Goal: Transaction & Acquisition: Book appointment/travel/reservation

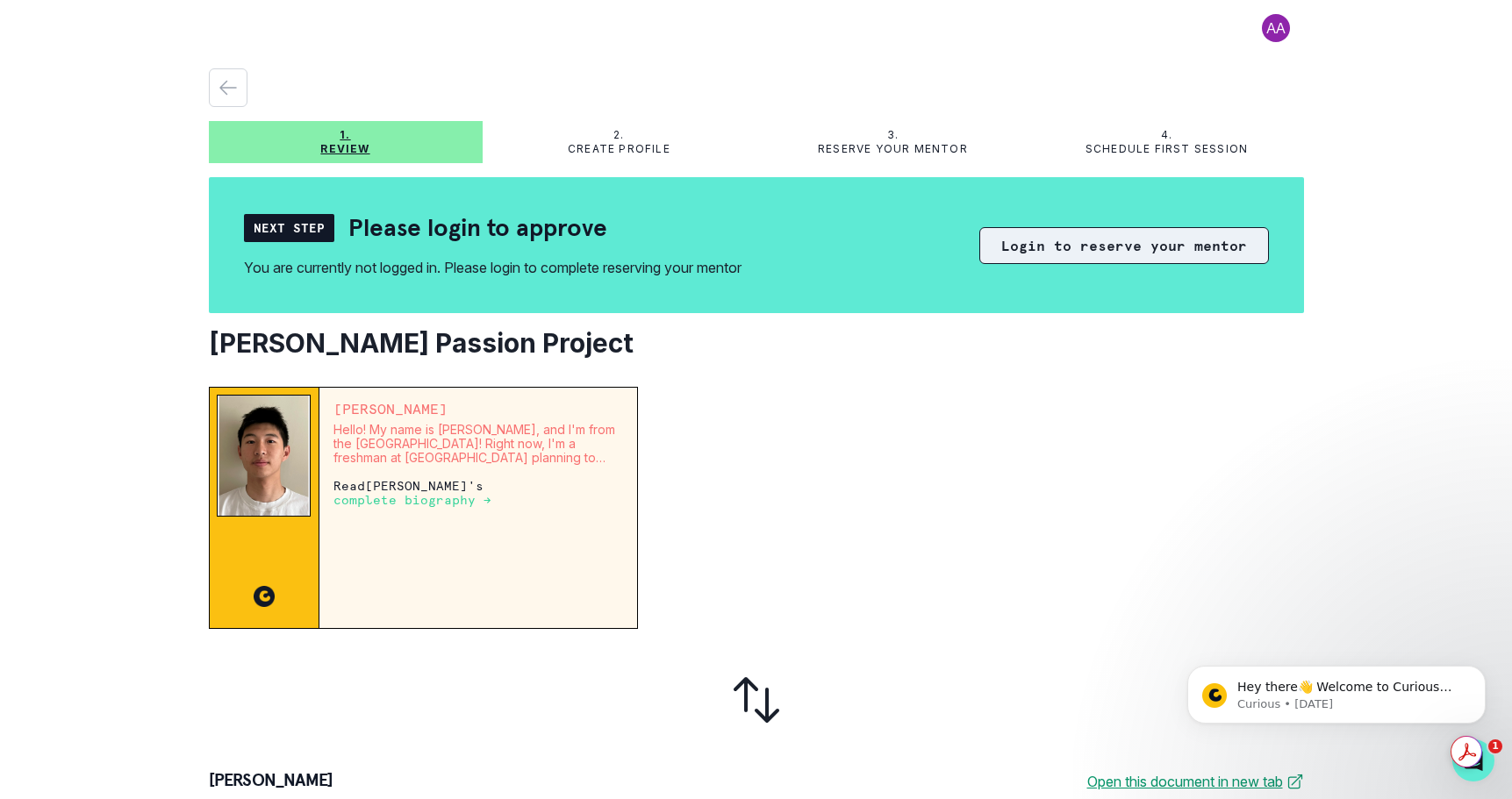
click at [1036, 253] on button "Login to reserve your mentor" at bounding box center [1124, 246] width 289 height 37
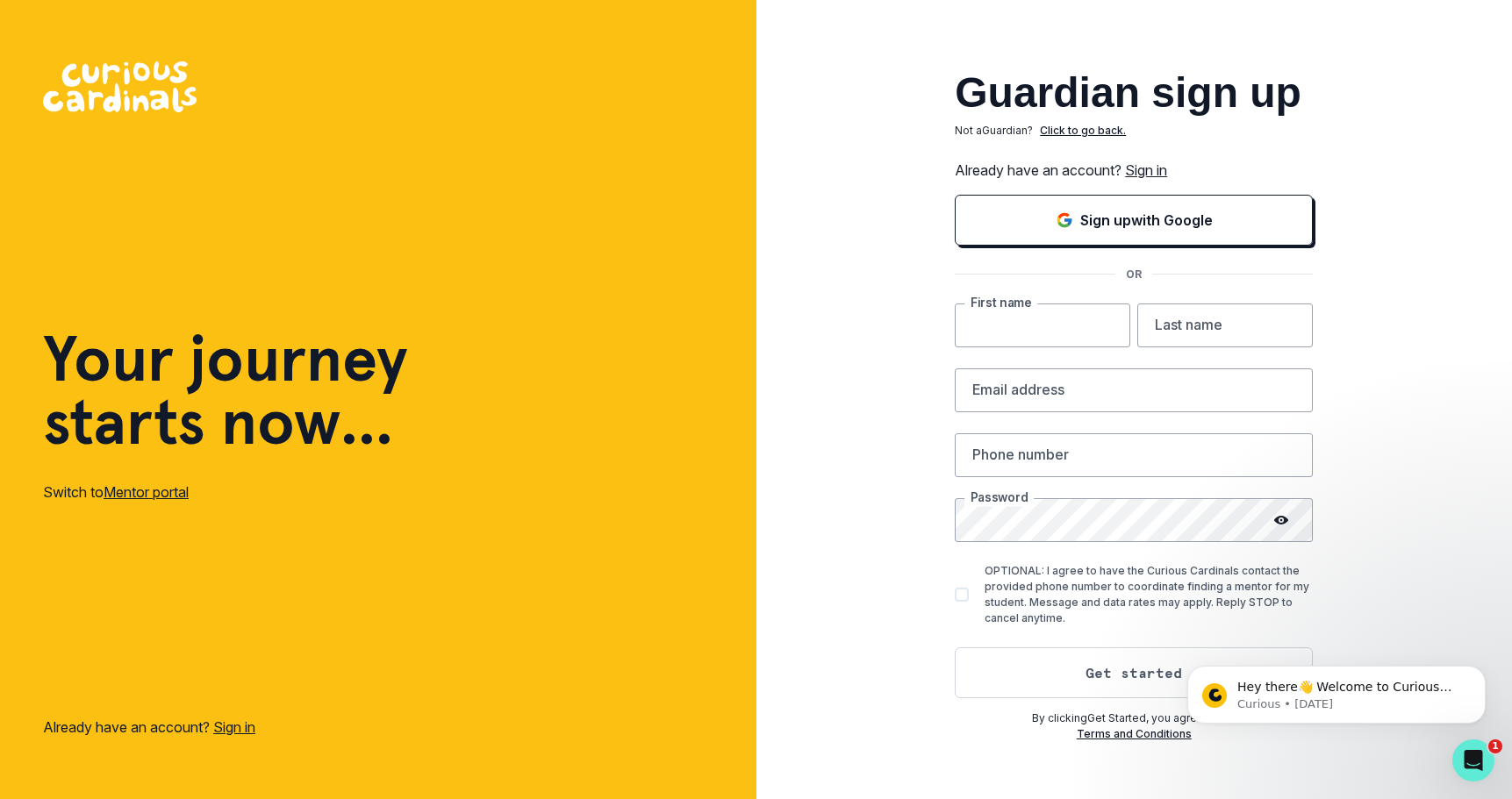
click at [1027, 324] on input "text" at bounding box center [1042, 325] width 176 height 43
click at [861, 510] on div "Guardian sign up Not a Guardian ? Click to go back. Already have an account? Si…" at bounding box center [1135, 400] width 756 height 799
click at [1023, 322] on input "text" at bounding box center [1042, 325] width 176 height 43
type input "[PERSON_NAME]"
type input "Manyak"
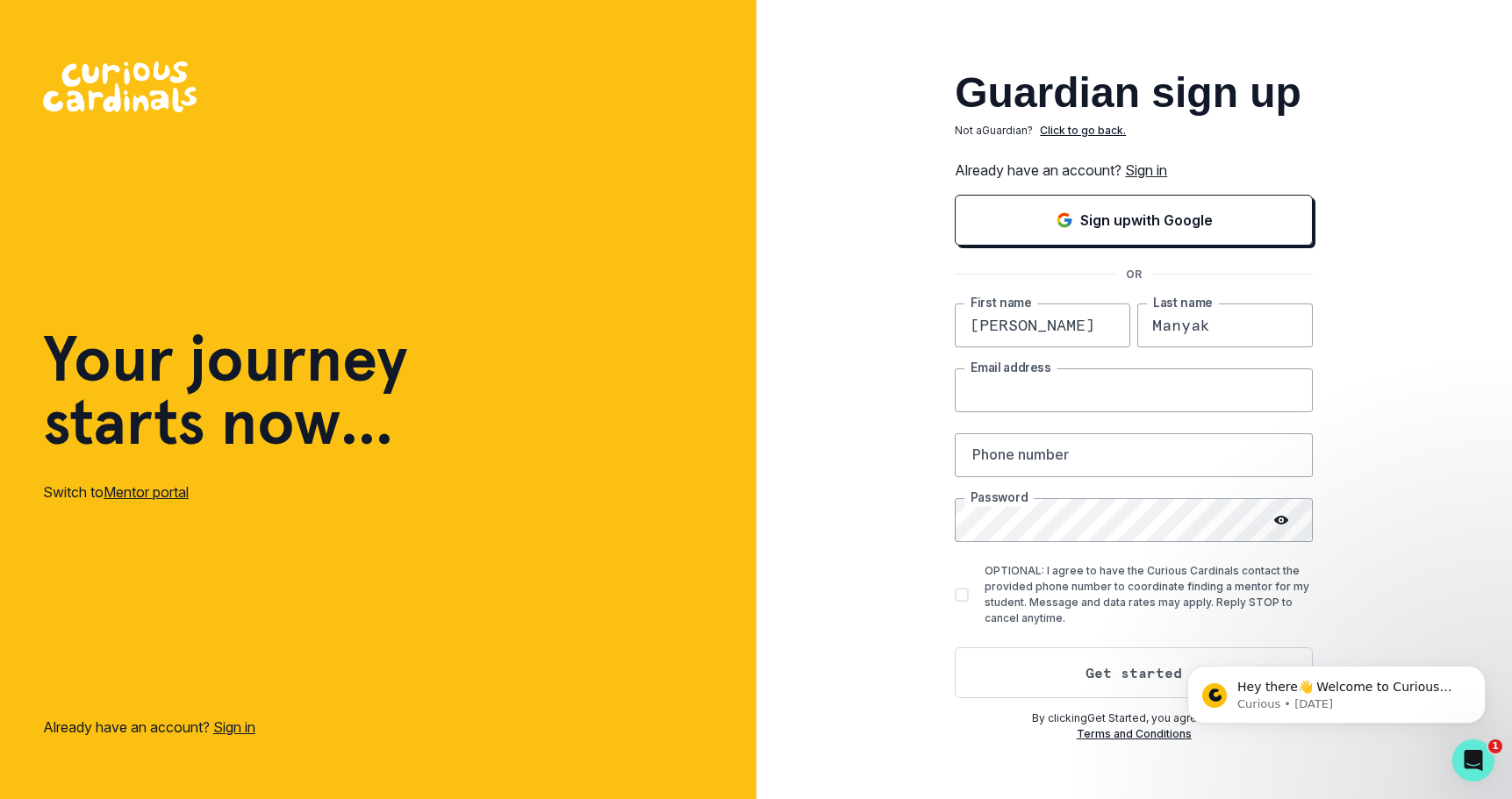
type input "[EMAIL_ADDRESS][DOMAIN_NAME]"
type input "4159996254"
click at [1284, 523] on icon at bounding box center [1280, 520] width 14 height 9
click at [1284, 522] on icon at bounding box center [1281, 519] width 14 height 13
click at [1089, 669] on button "Get started" at bounding box center [1133, 673] width 358 height 51
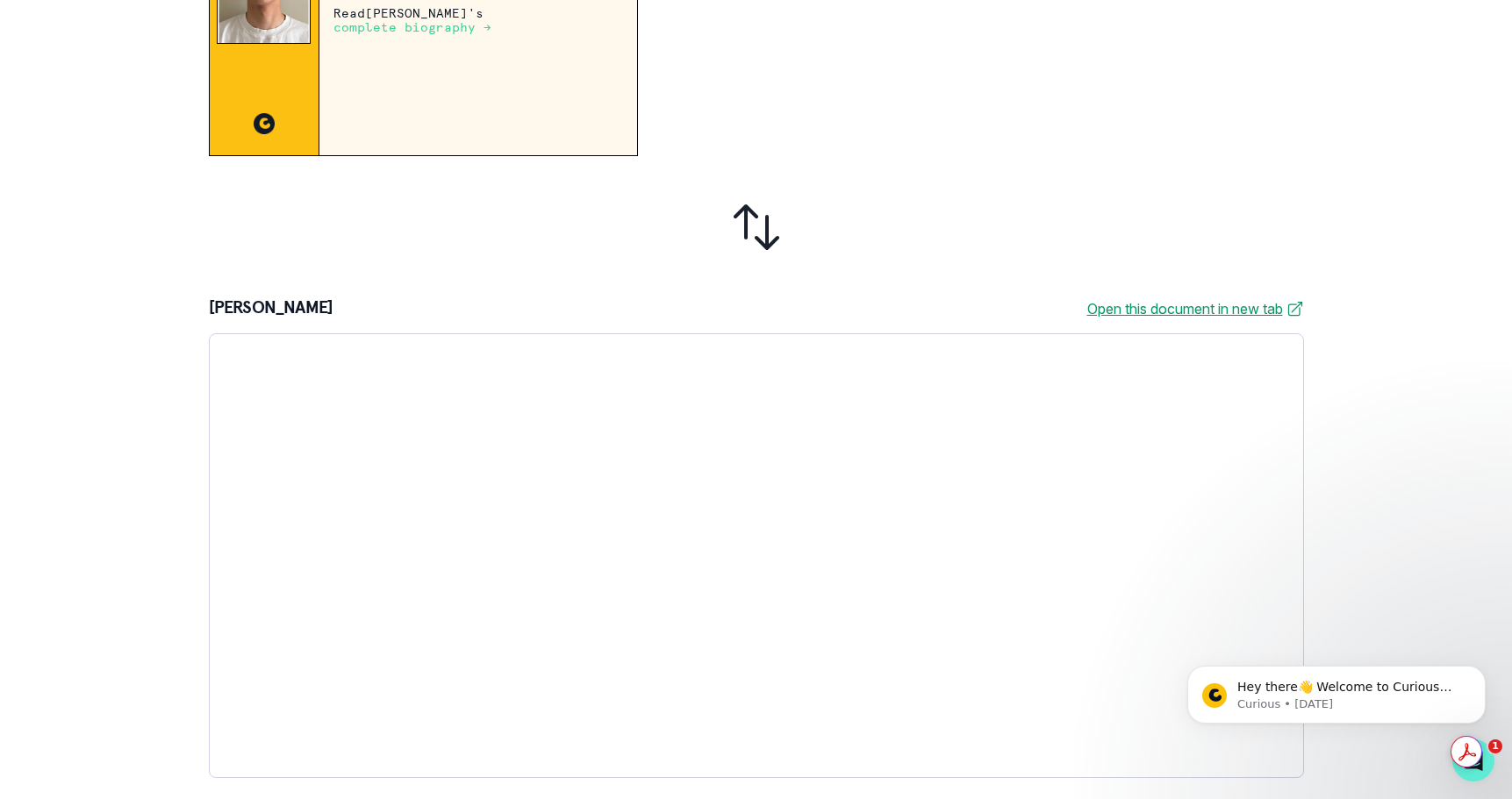
scroll to position [5, 0]
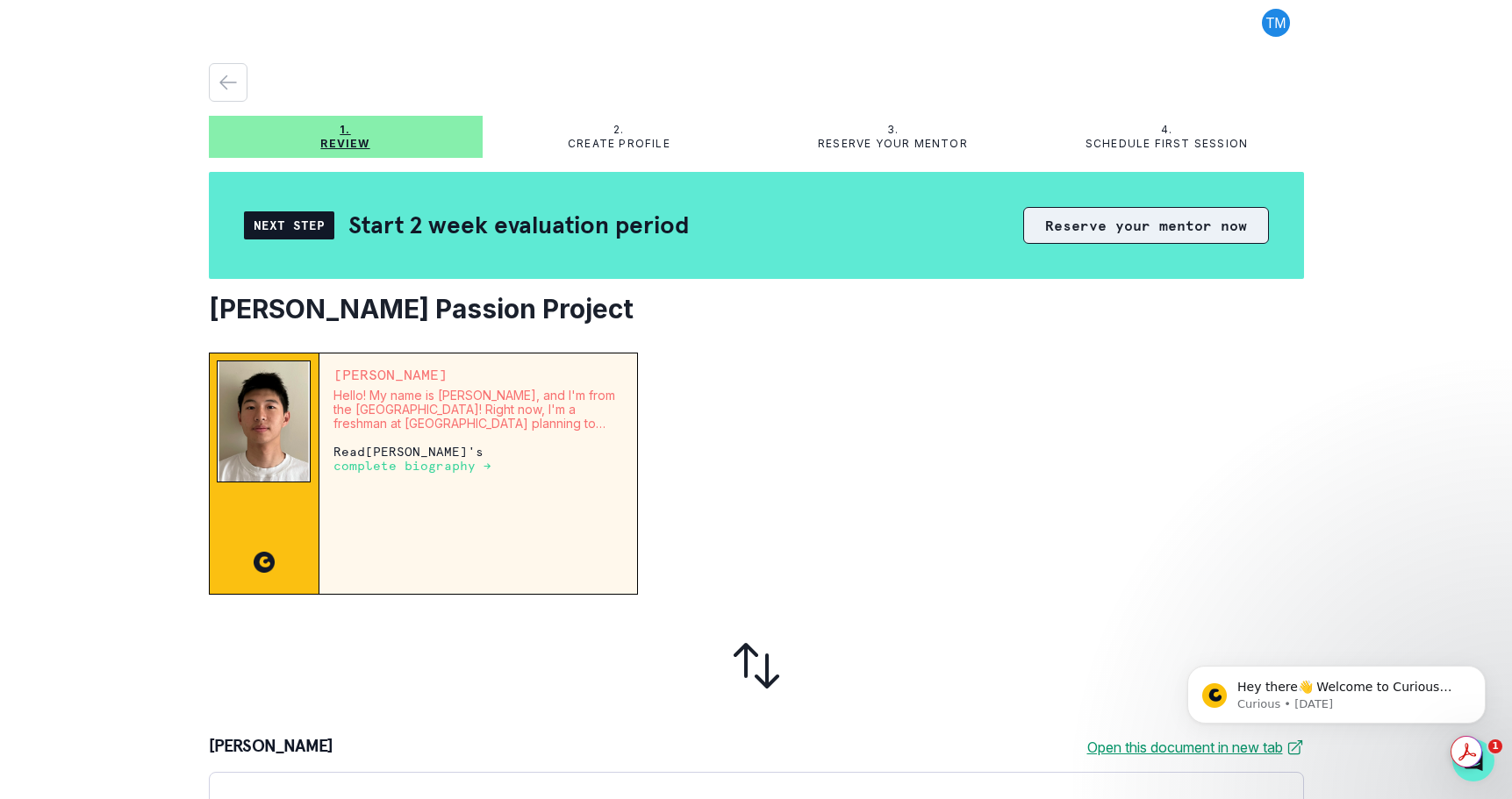
click at [1091, 219] on button "Reserve your mentor now" at bounding box center [1145, 226] width 246 height 37
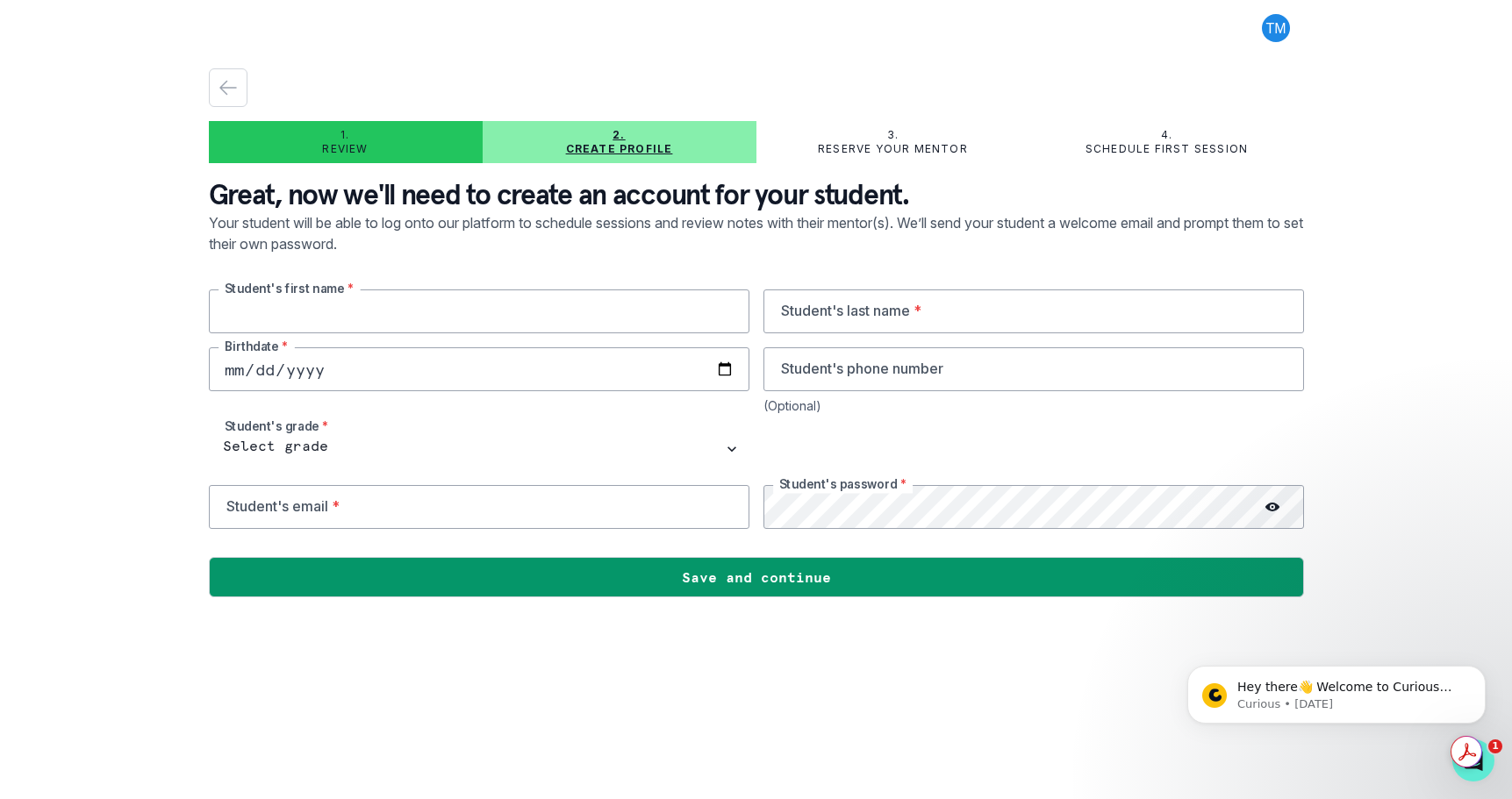
click at [448, 309] on input "text" at bounding box center [479, 311] width 540 height 43
type input "Gabe"
type input "Manyak"
click at [268, 308] on input "Gabe" at bounding box center [479, 311] width 540 height 43
type input "[PERSON_NAME]"
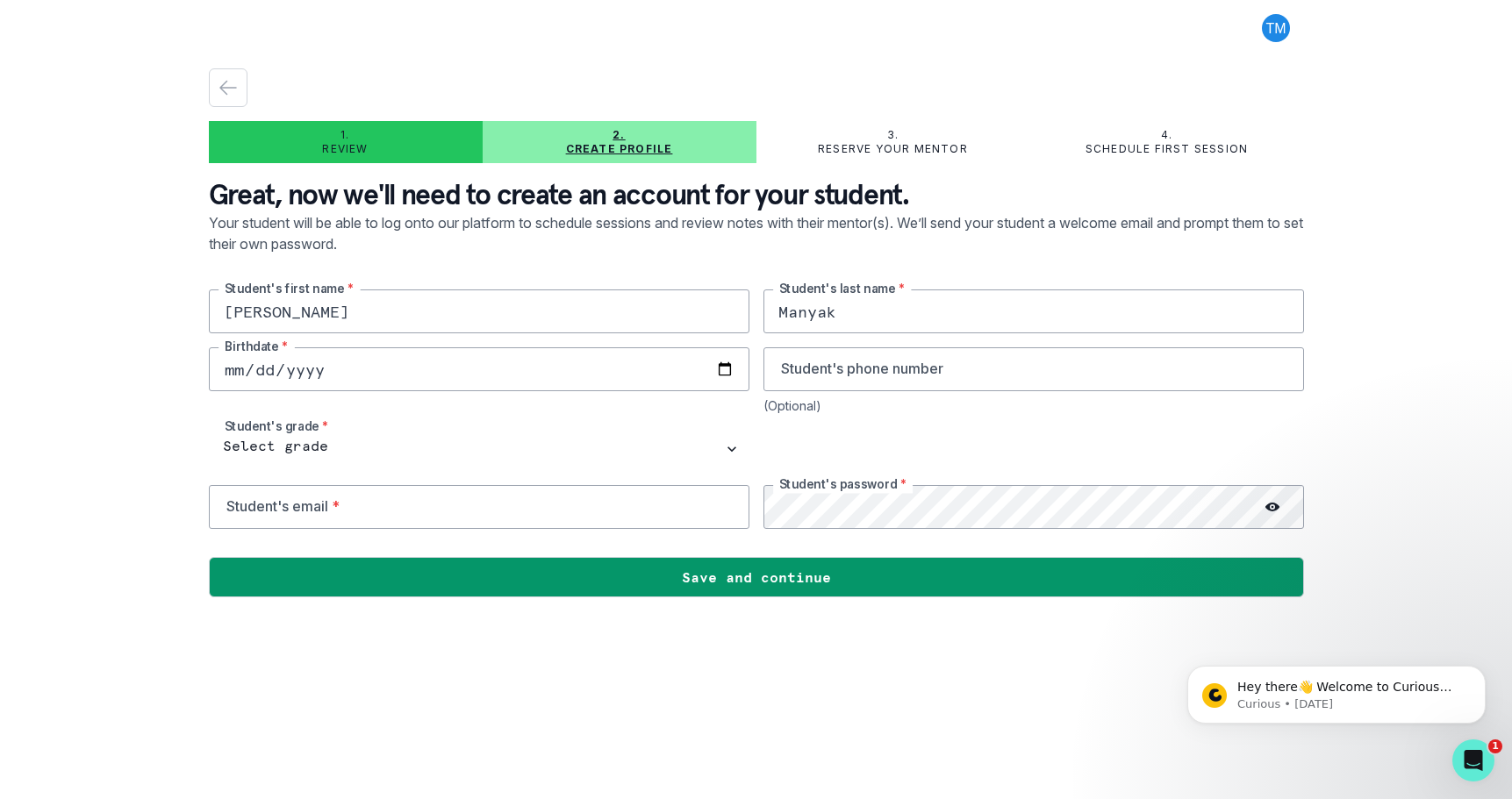
drag, startPoint x: 183, startPoint y: 394, endPoint x: 198, endPoint y: 384, distance: 18.0
click at [183, 394] on div "1. Review 2. Create profile 3. Reserve your mentor 4. Schedule first session Gr…" at bounding box center [756, 400] width 1512 height 799
click at [223, 369] on input "date" at bounding box center [479, 369] width 540 height 43
type input "[DATE]"
click at [815, 374] on input "tel" at bounding box center [1033, 369] width 540 height 43
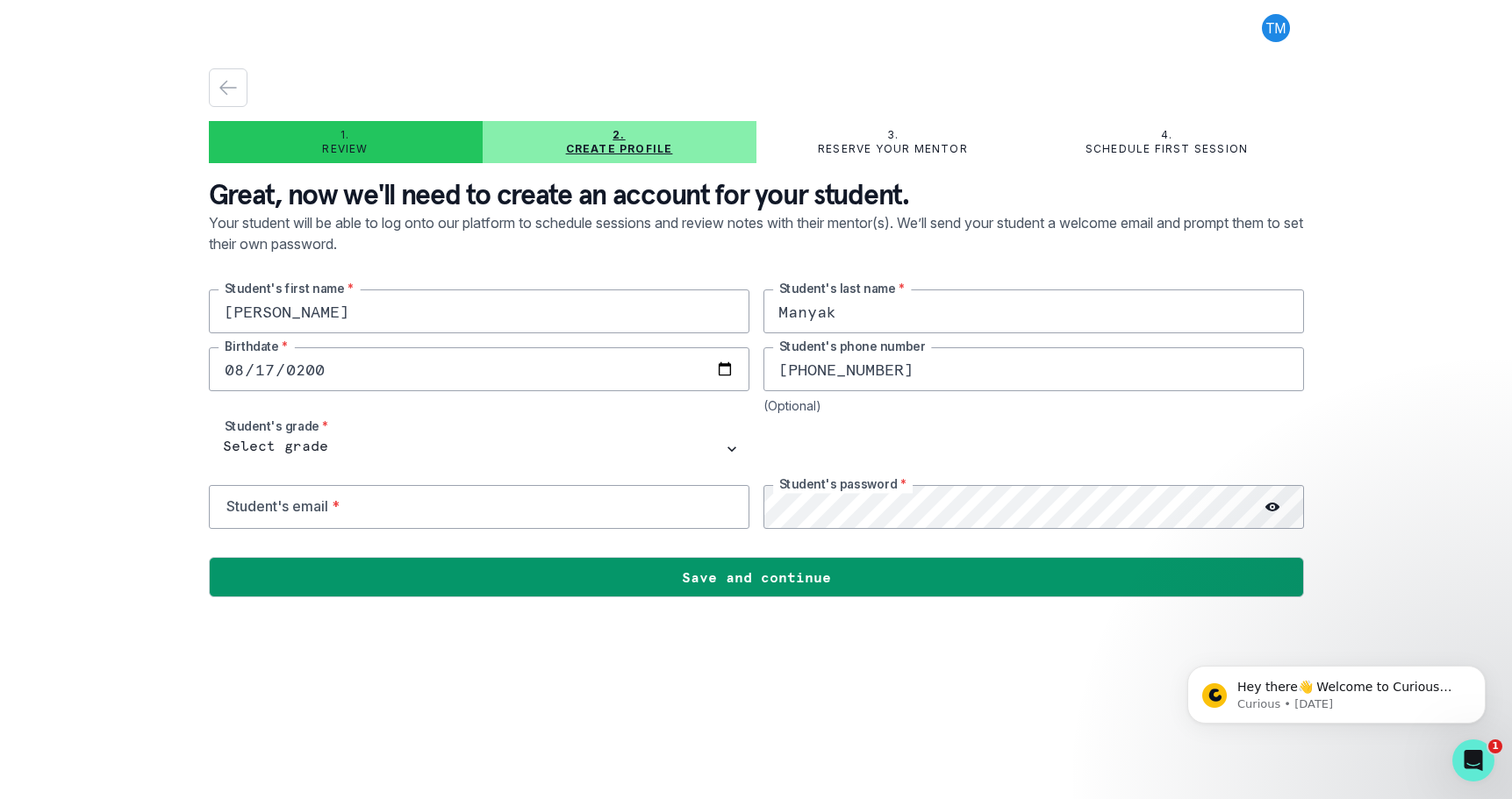
type input "[PHONE_NUMBER]"
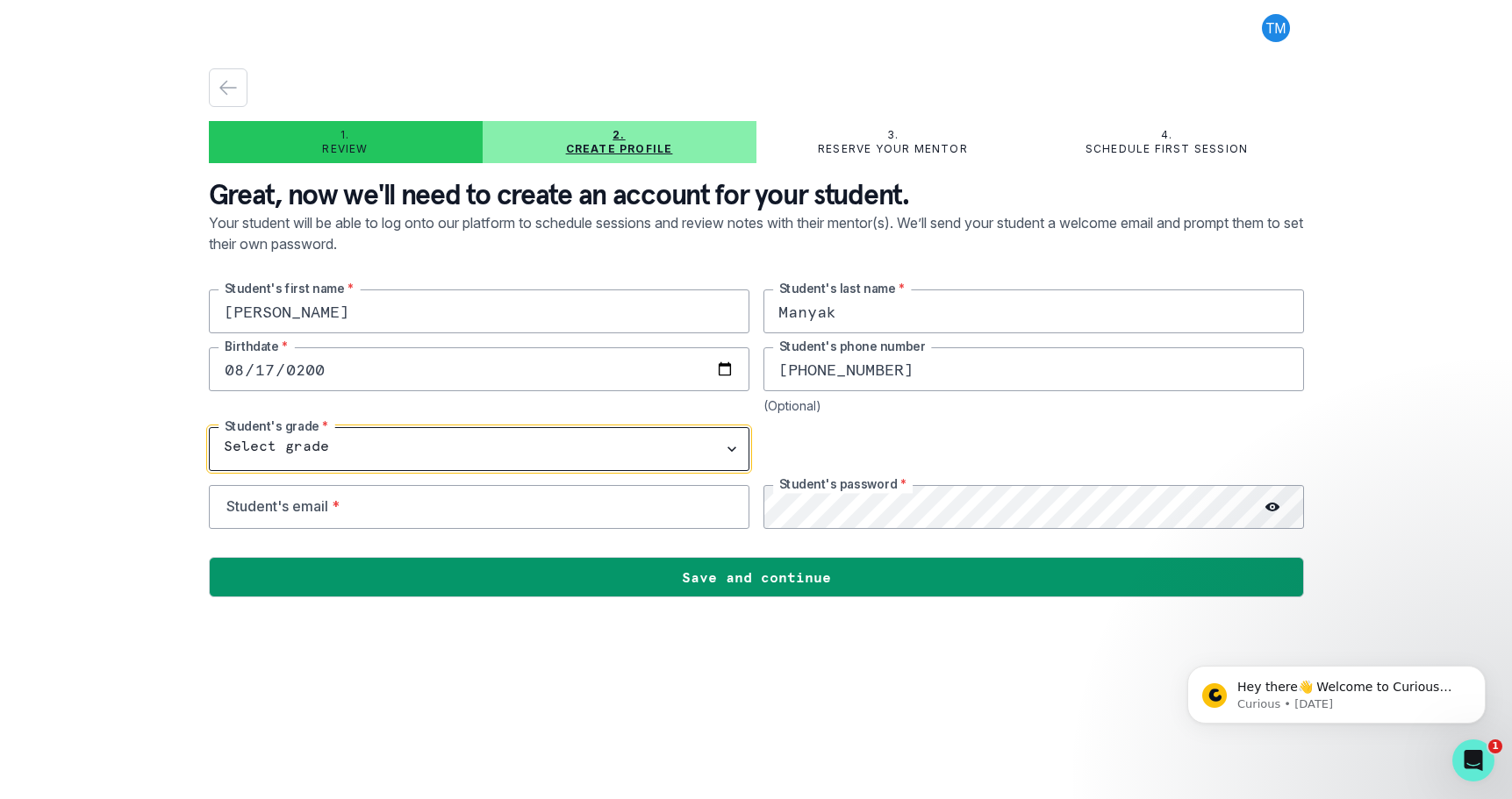
click at [317, 445] on select "Select grade 1st Grade 2nd Grade 3rd Grade 4th Grade 5th Grade 6th Grade 7th Gr…" at bounding box center [479, 449] width 540 height 43
select select "10th Grade"
click at [208, 427] on select "Select grade 1st Grade 2nd Grade 3rd Grade 4th Grade 5th Grade 6th Grade 7th Gr…" at bounding box center [479, 449] width 540 height 43
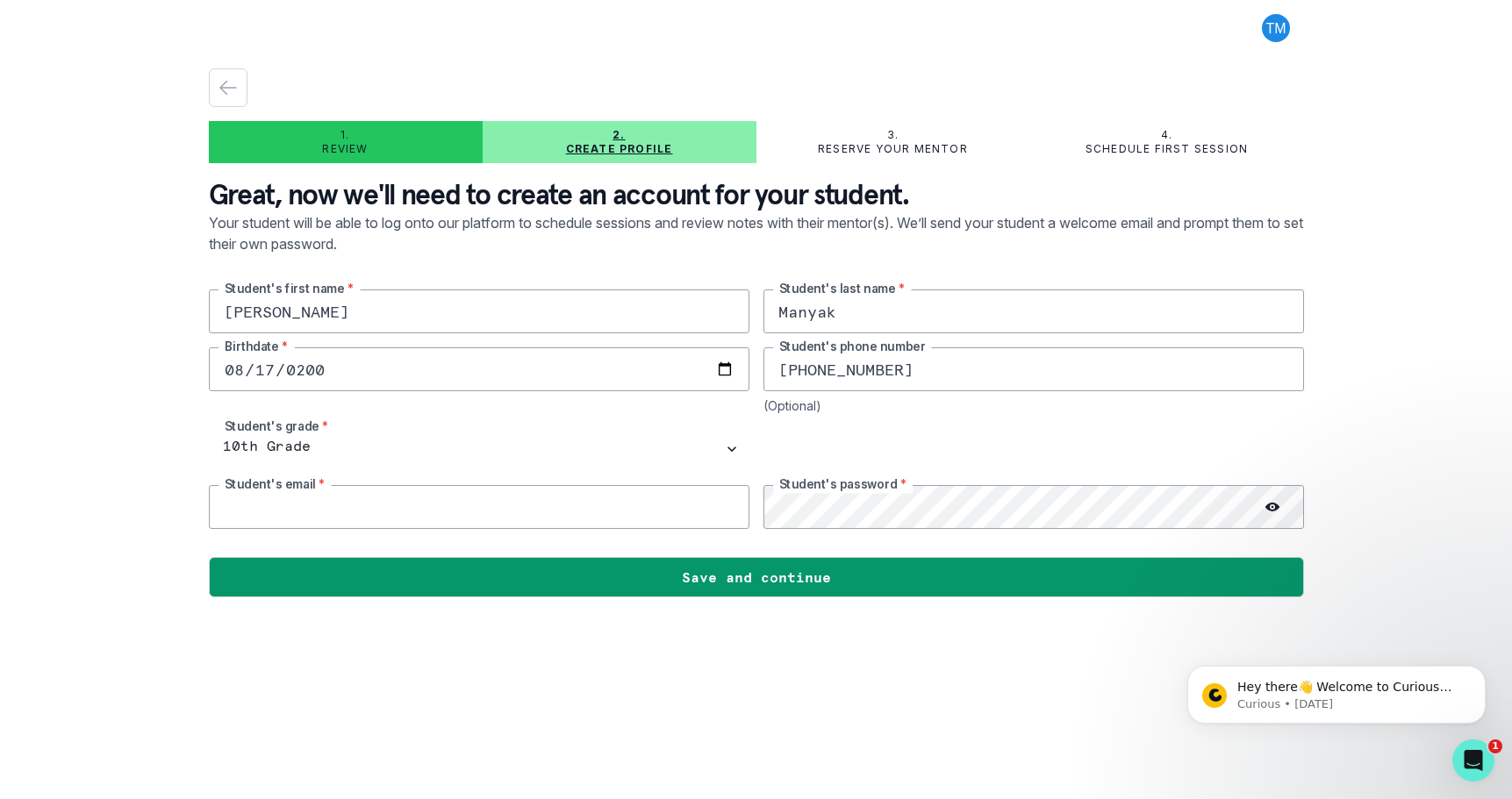
click at [359, 503] on input "email" at bounding box center [479, 507] width 540 height 43
type input "[EMAIL_ADDRESS][DOMAIN_NAME]"
click at [1272, 508] on circle at bounding box center [1272, 508] width 3 height 3
click at [1272, 508] on icon at bounding box center [1273, 507] width 14 height 13
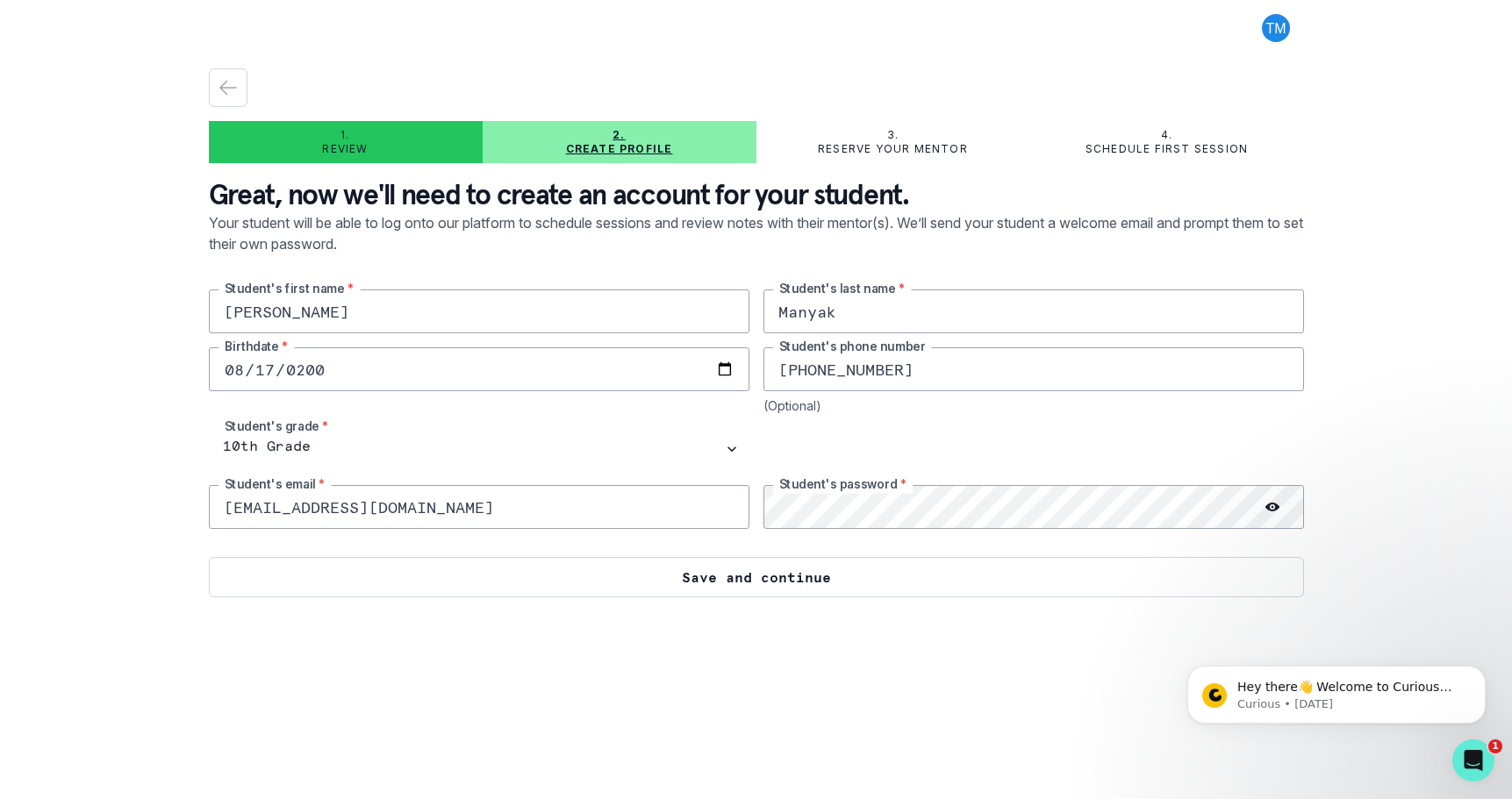
click at [827, 580] on button "Save and continue" at bounding box center [756, 577] width 1095 height 41
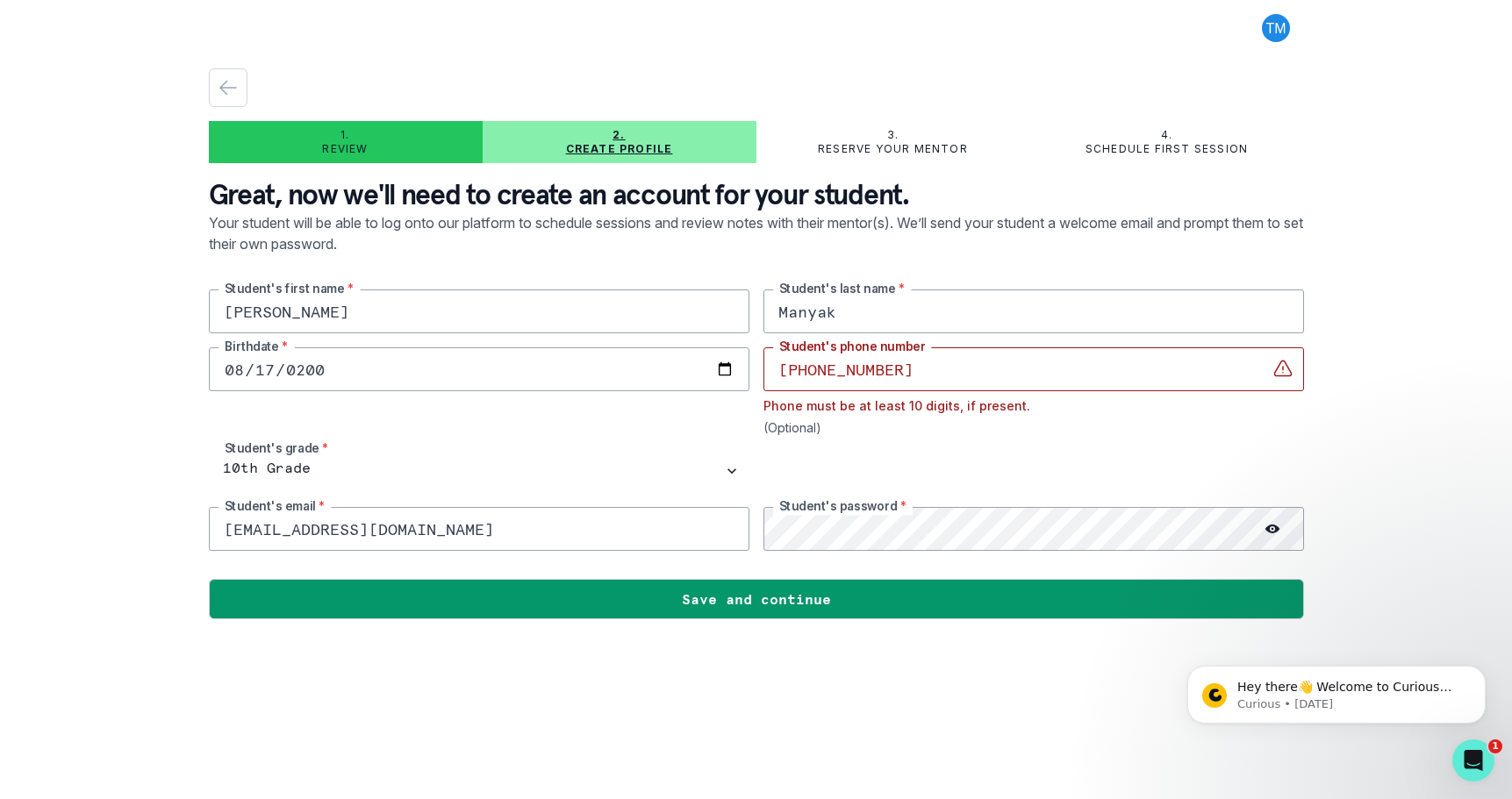
click at [812, 372] on input "[PHONE_NUMBER]" at bounding box center [1033, 369] width 540 height 43
click at [841, 371] on input "650315-0167" at bounding box center [1033, 369] width 540 height 43
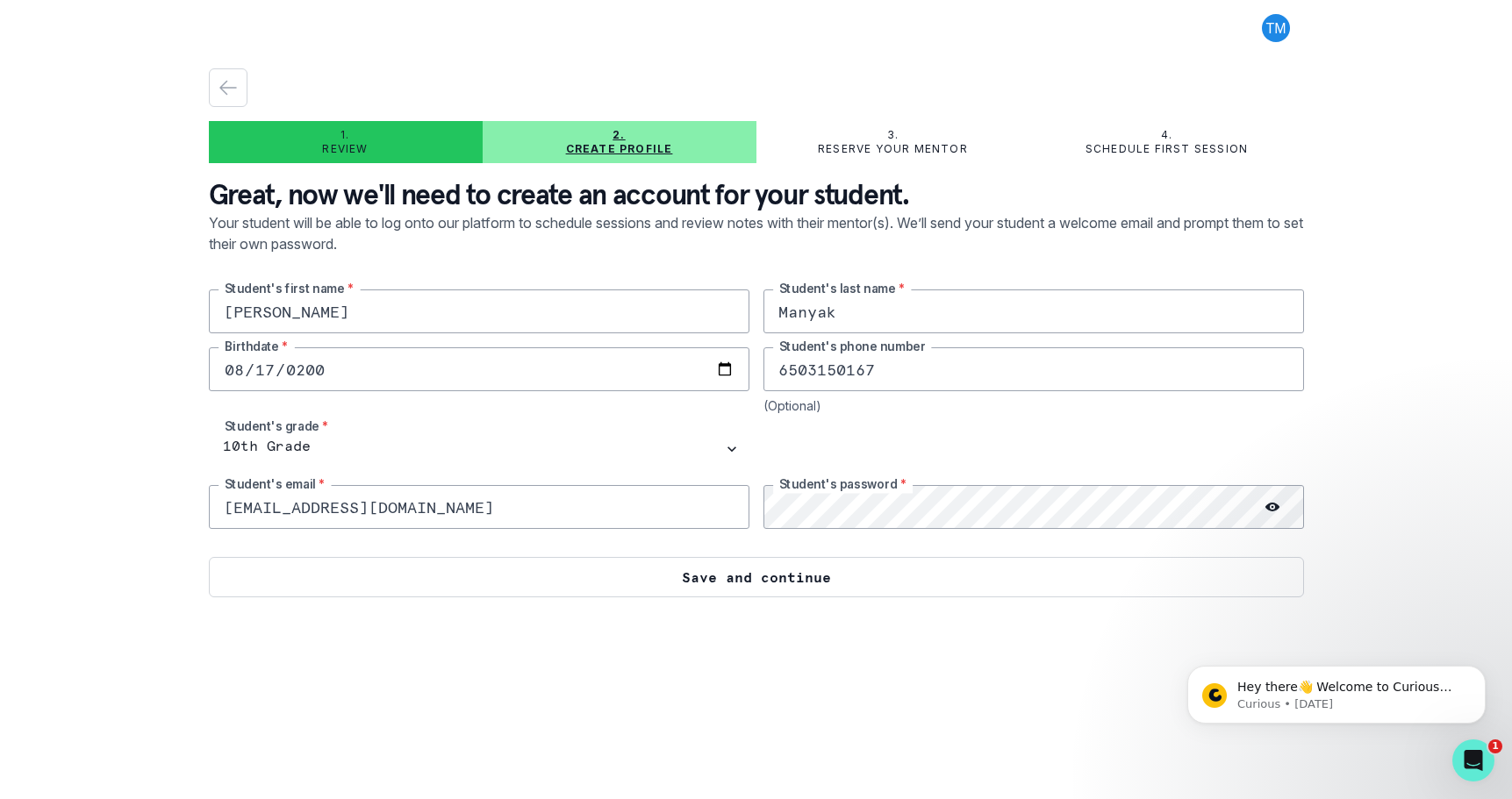
type input "6503150167"
click at [865, 575] on button "Save and continue" at bounding box center [756, 577] width 1095 height 41
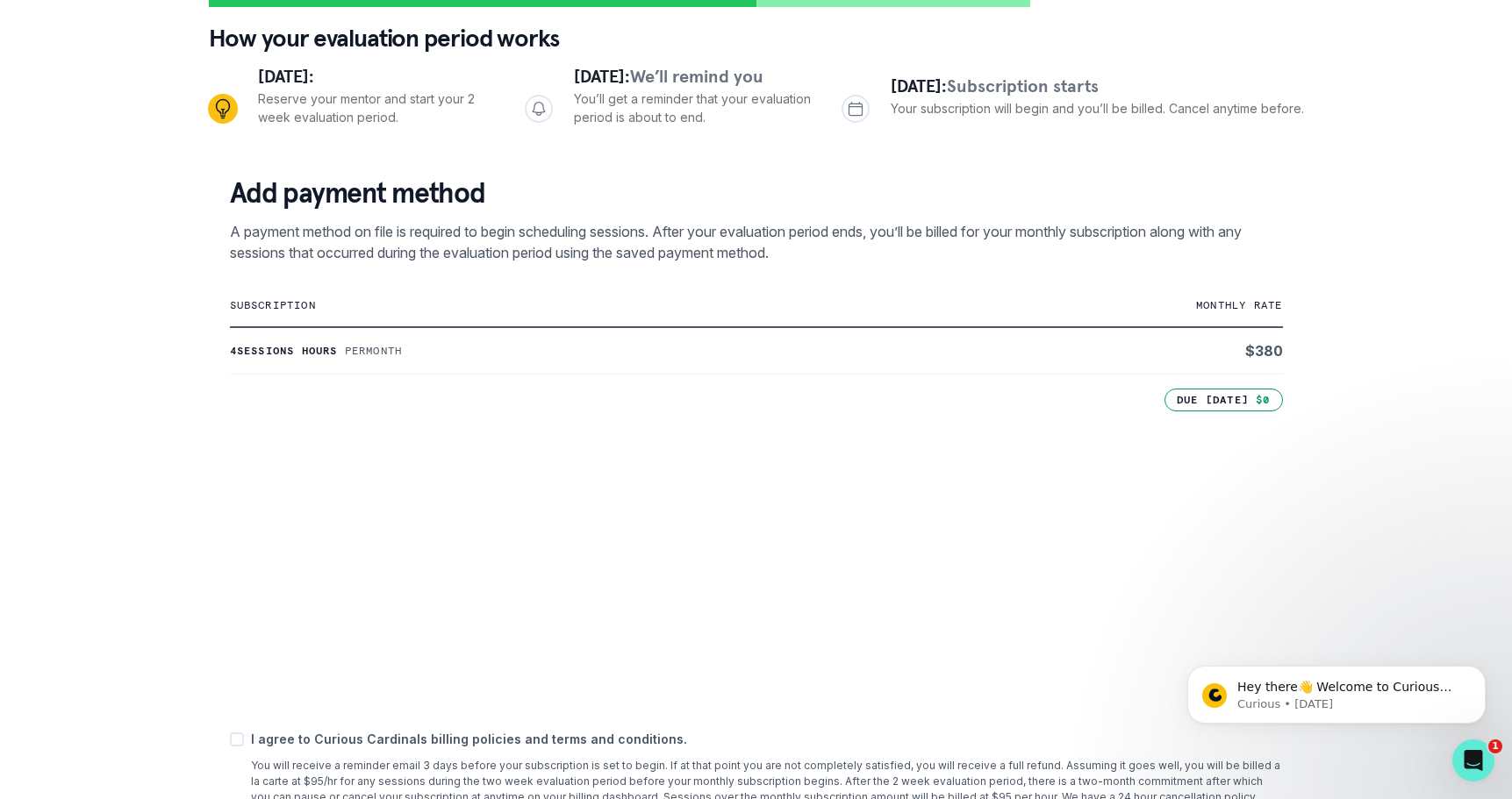
scroll to position [176, 0]
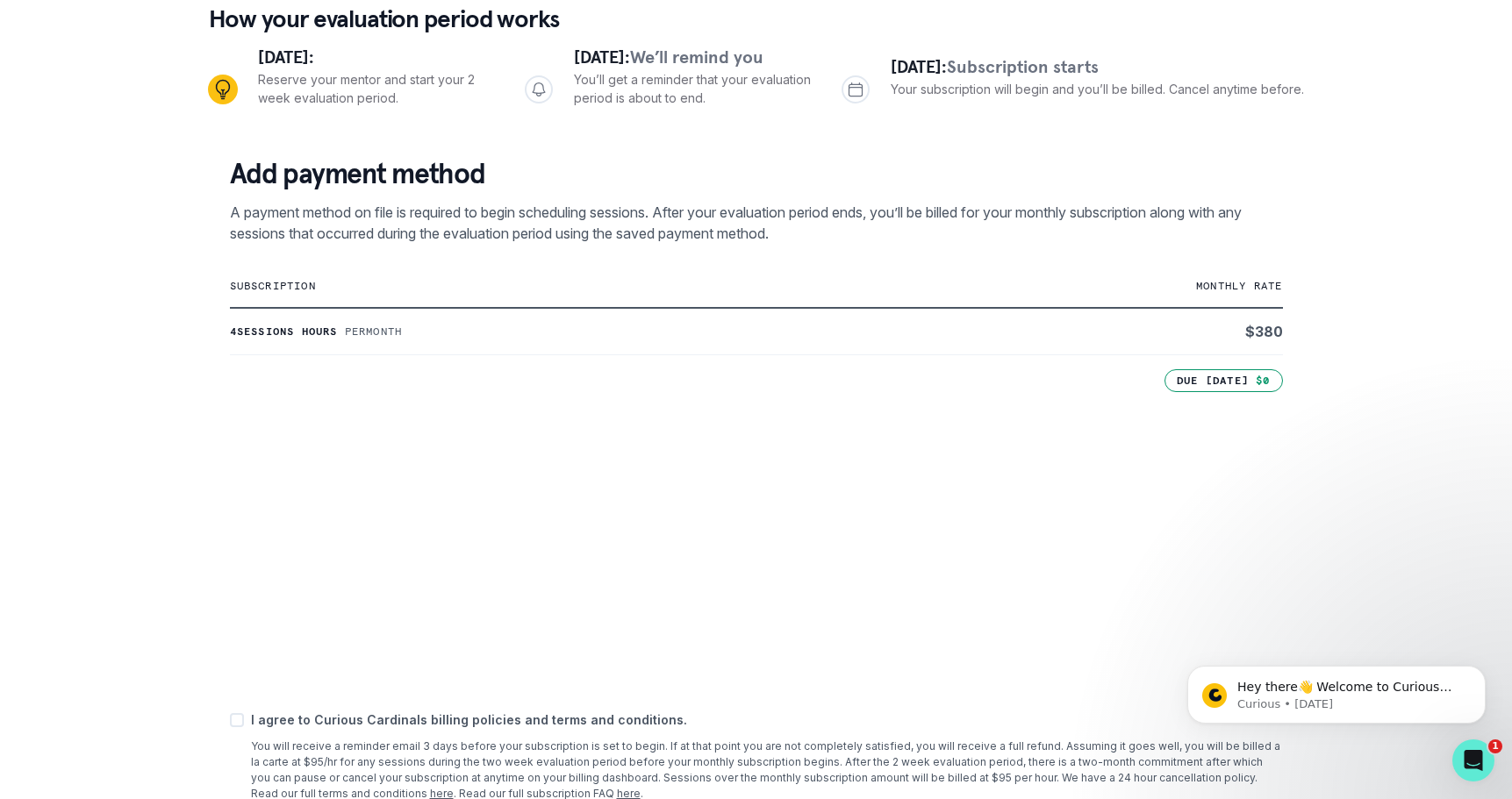
click at [138, 487] on div "1. Review 2. Create profile 3. Reserve your mentor 4. Schedule first session Ho…" at bounding box center [756, 400] width 1512 height 799
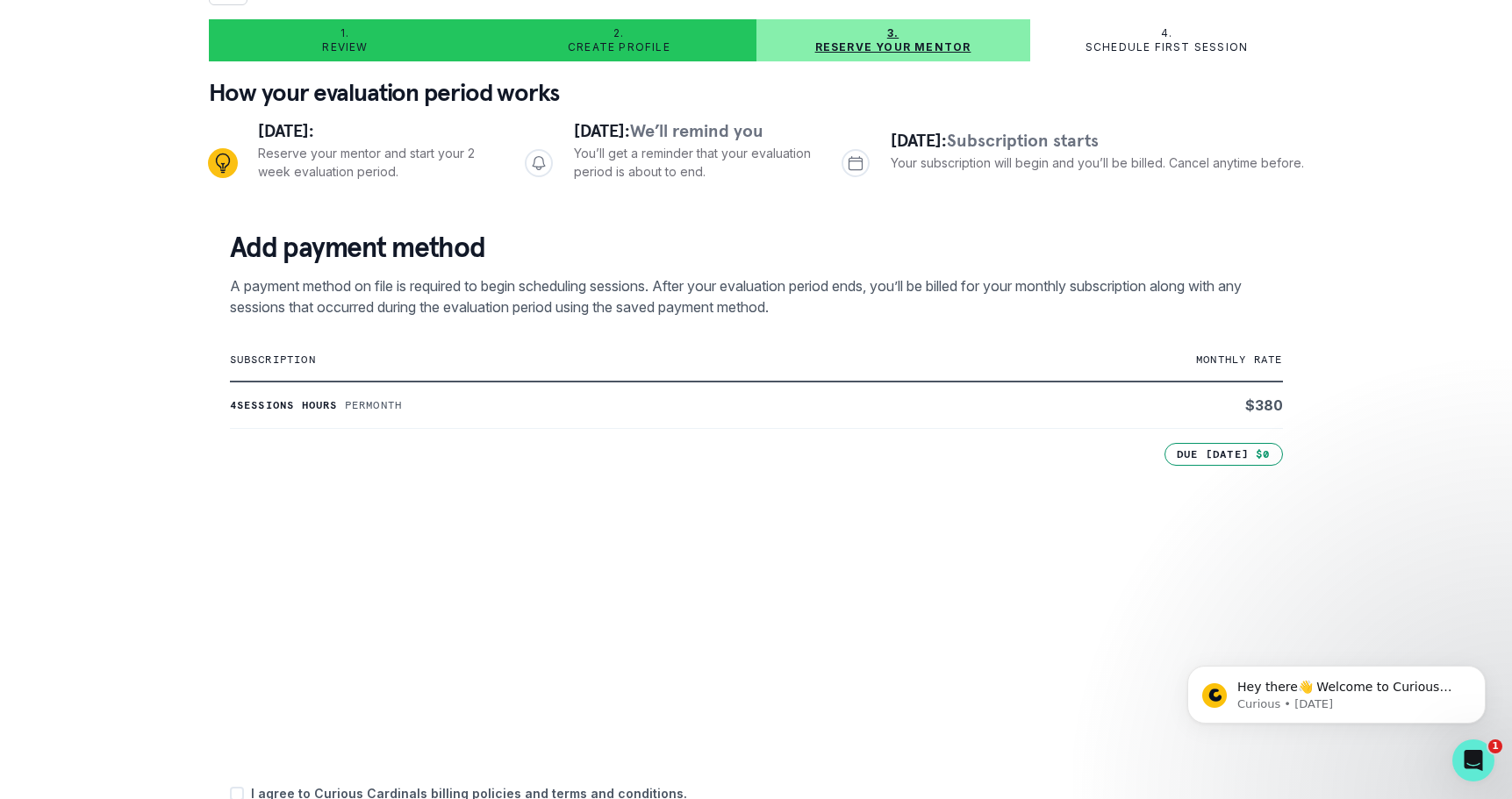
scroll to position [0, 0]
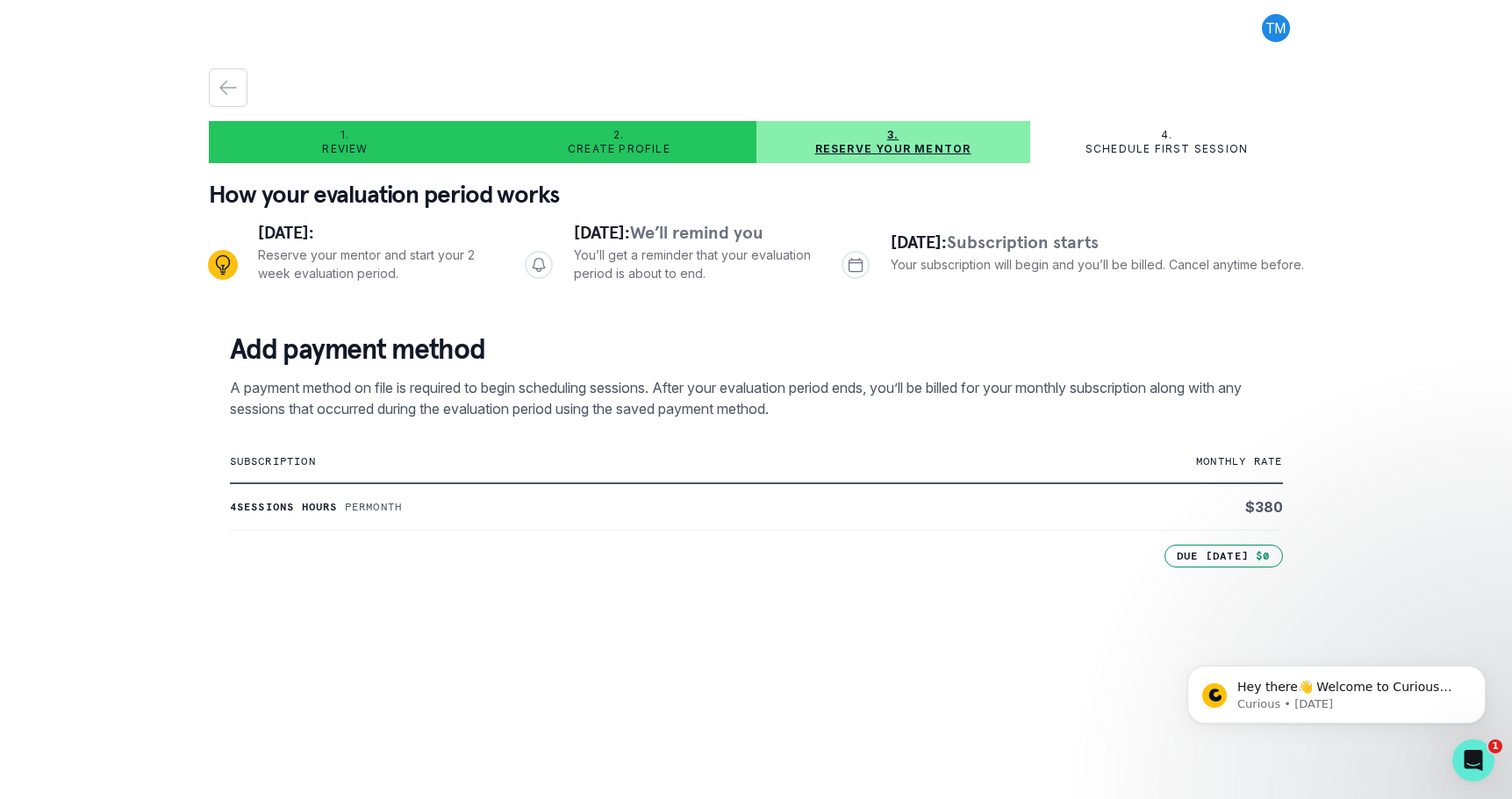
click at [1260, 24] on button at bounding box center [1276, 28] width 56 height 28
click at [1111, 41] on div "Log out" at bounding box center [756, 23] width 1095 height 47
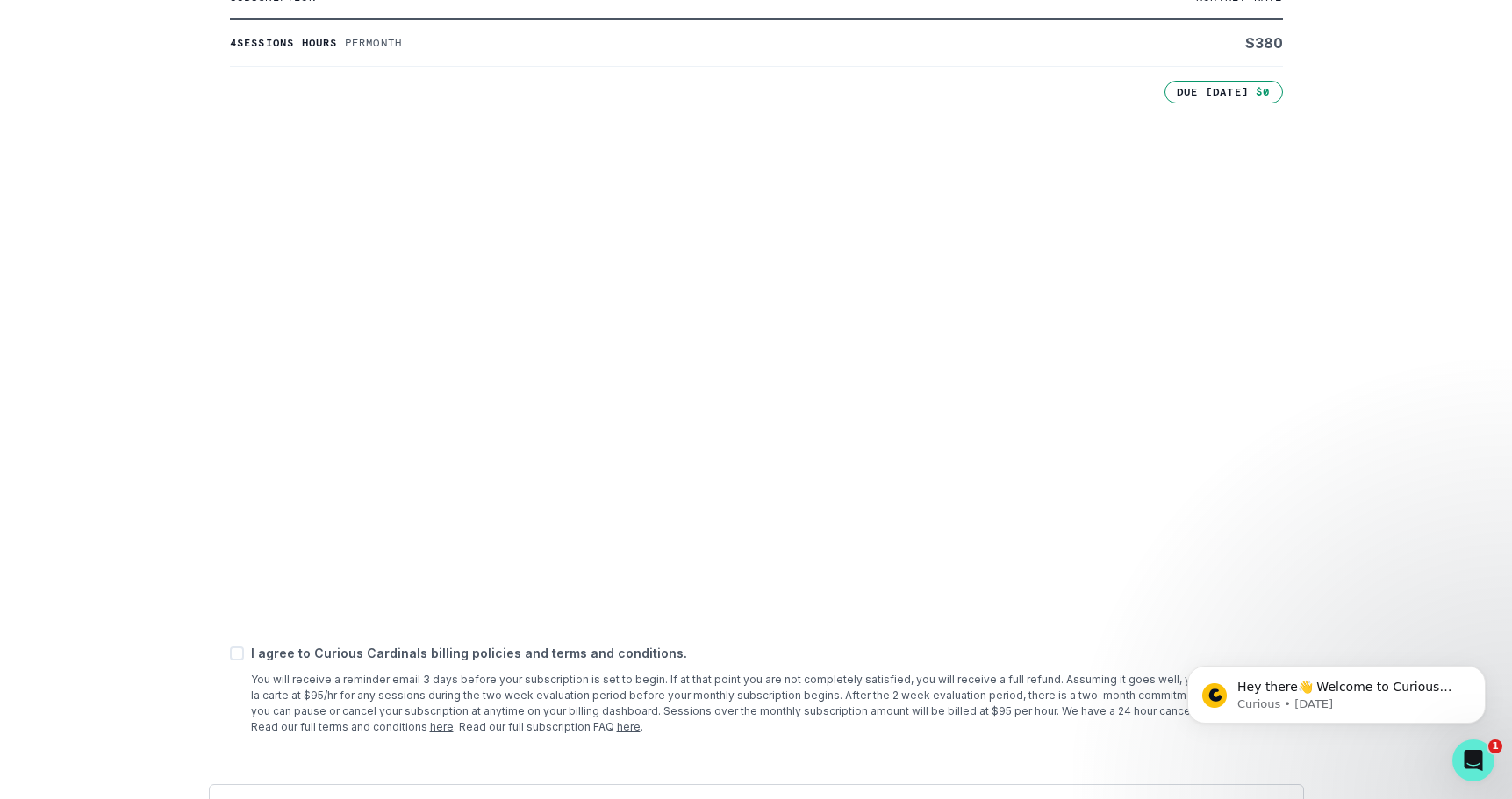
scroll to position [510, 0]
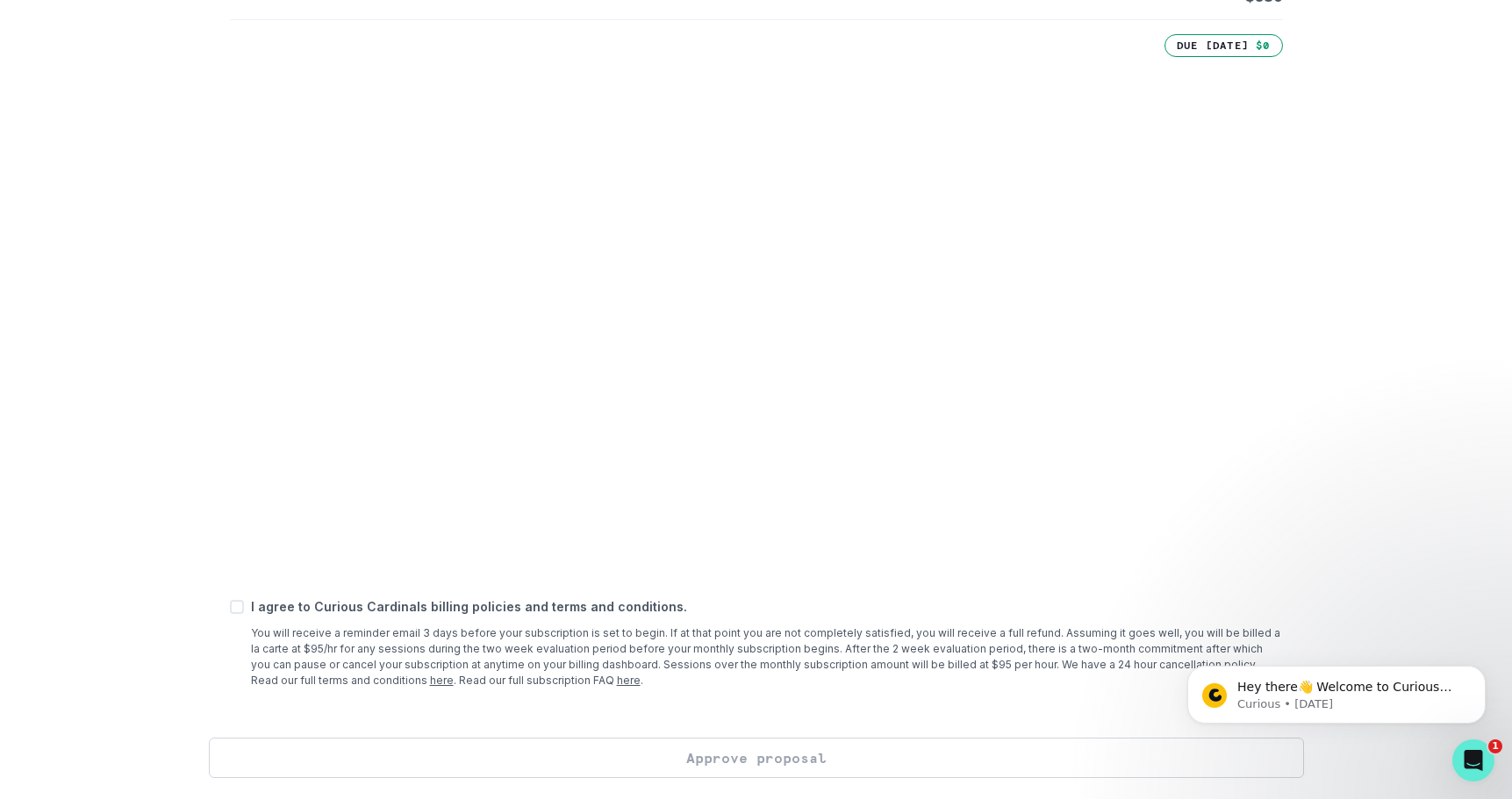
click at [240, 606] on span at bounding box center [236, 607] width 14 height 14
click at [230, 607] on input "checkbox" at bounding box center [229, 607] width 1 height 1
checkbox input "true"
click at [744, 762] on button "Approve proposal" at bounding box center [756, 758] width 1095 height 41
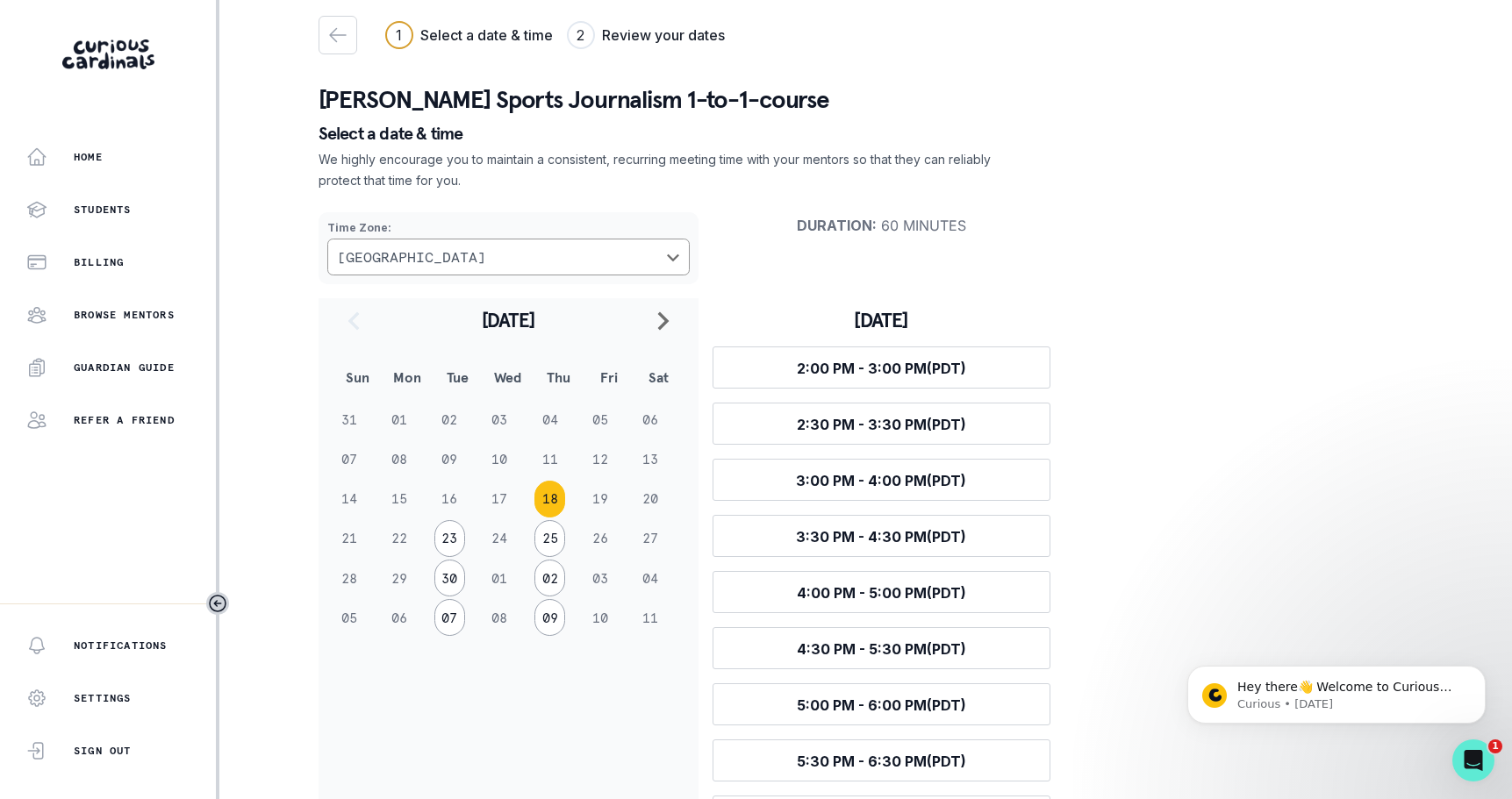
scroll to position [2, 0]
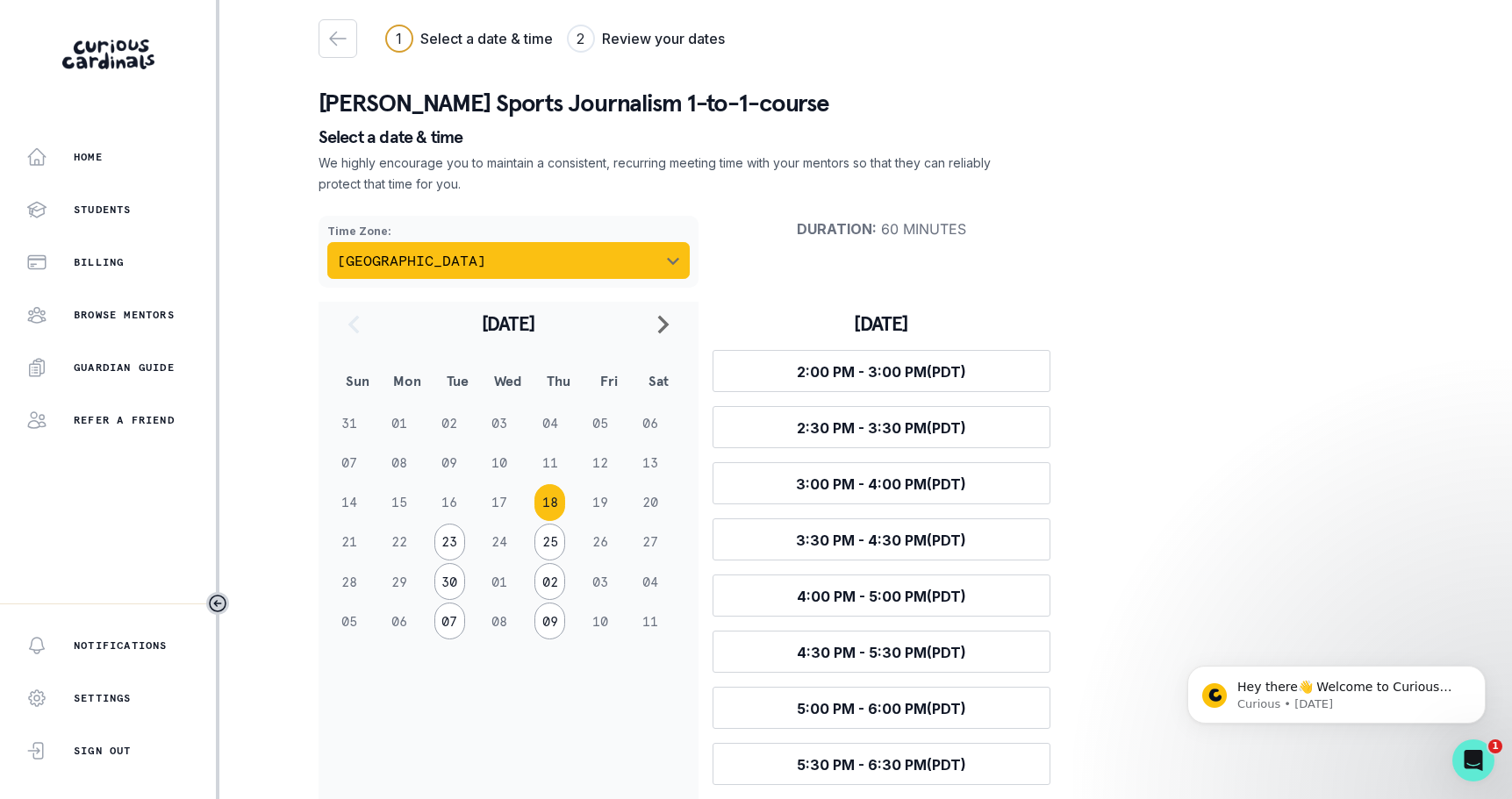
click at [676, 264] on icon "Choose a timezone" at bounding box center [673, 262] width 14 height 14
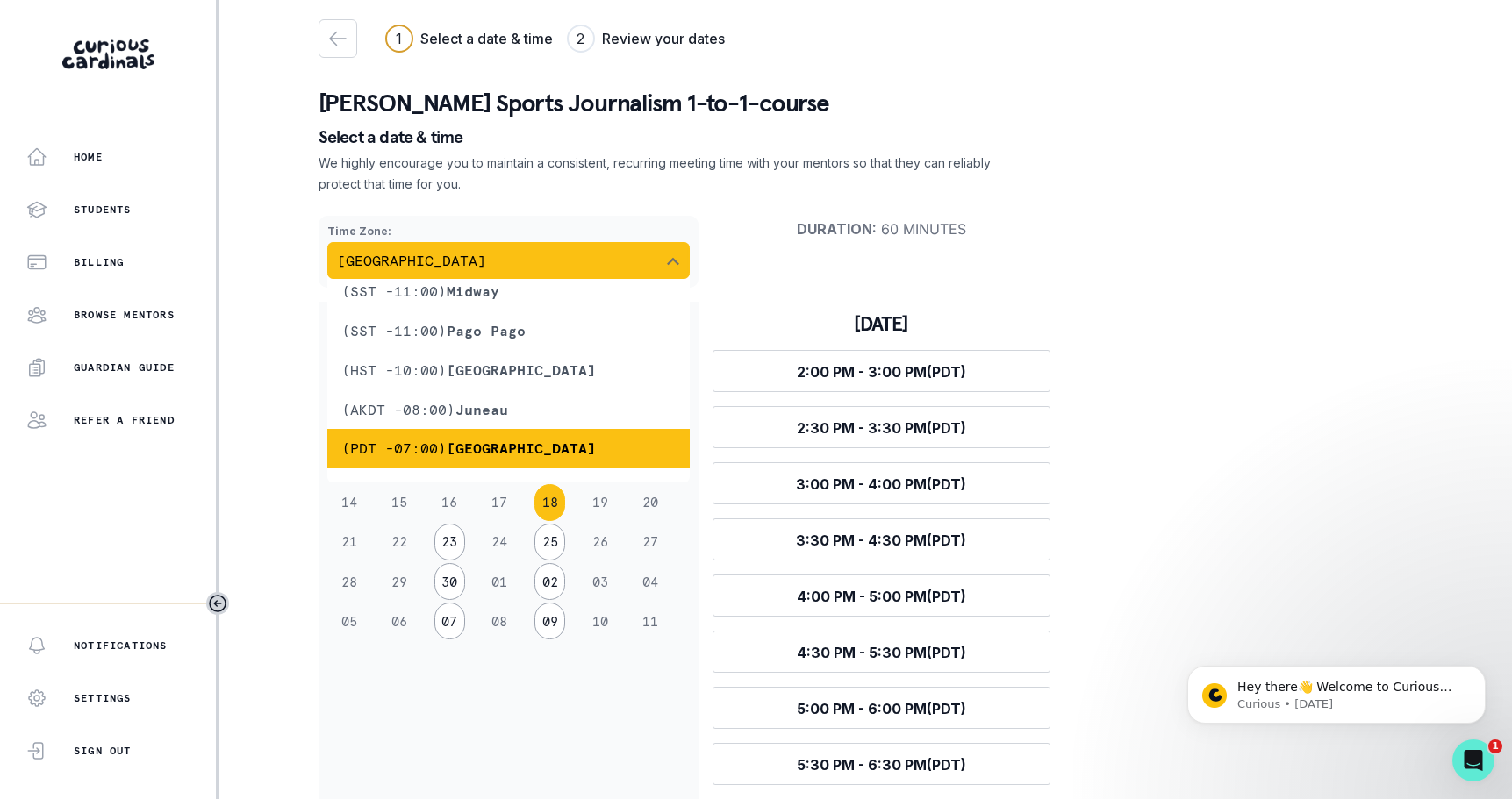
click at [674, 264] on icon "Choose a timezone" at bounding box center [673, 262] width 14 height 14
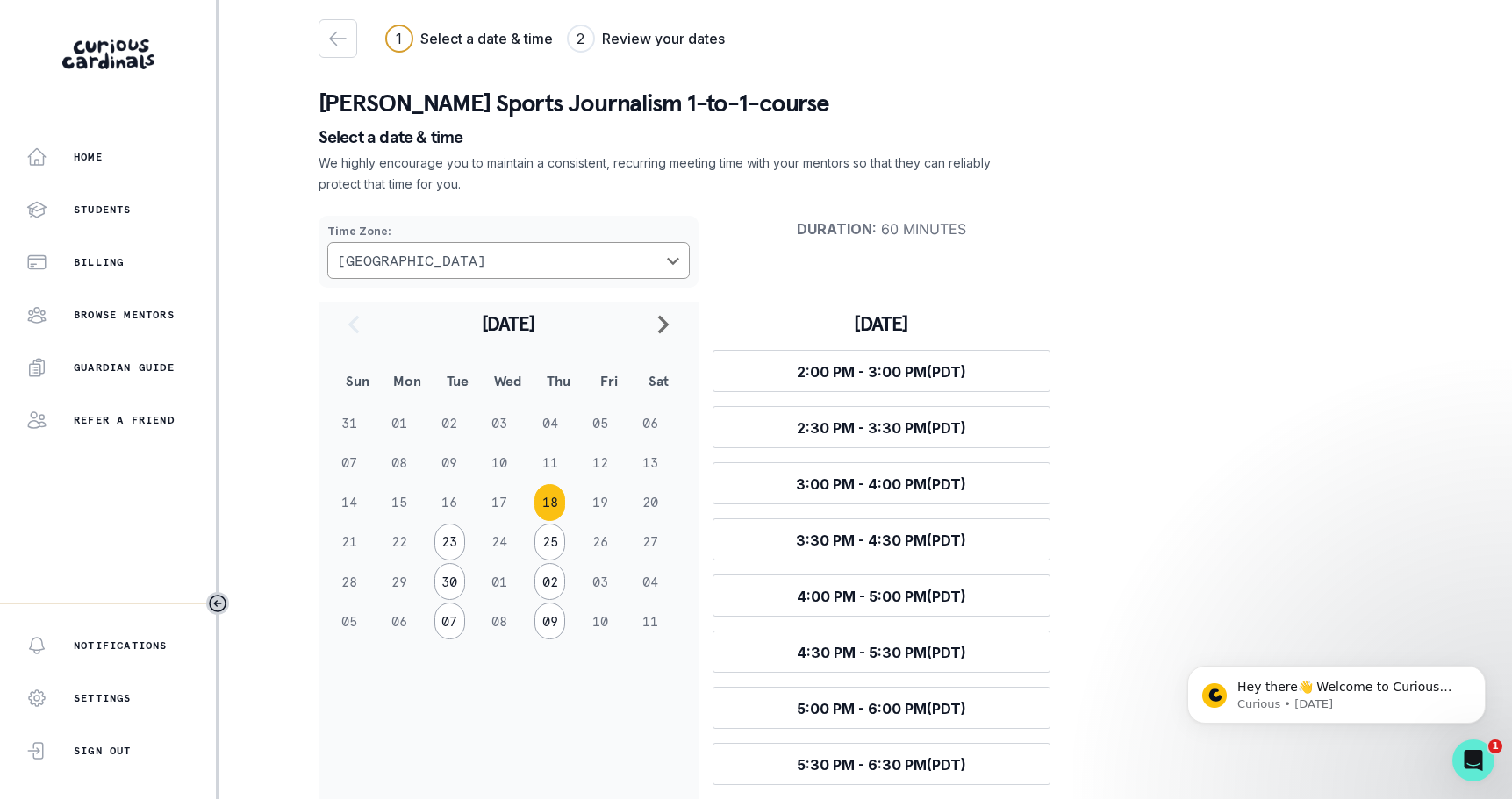
click at [1239, 266] on div "Time Zone : [GEOGRAPHIC_DATA] Duration : 60 minutes [DATE] Sun Mon Tue Wed Thu …" at bounding box center [866, 577] width 1095 height 752
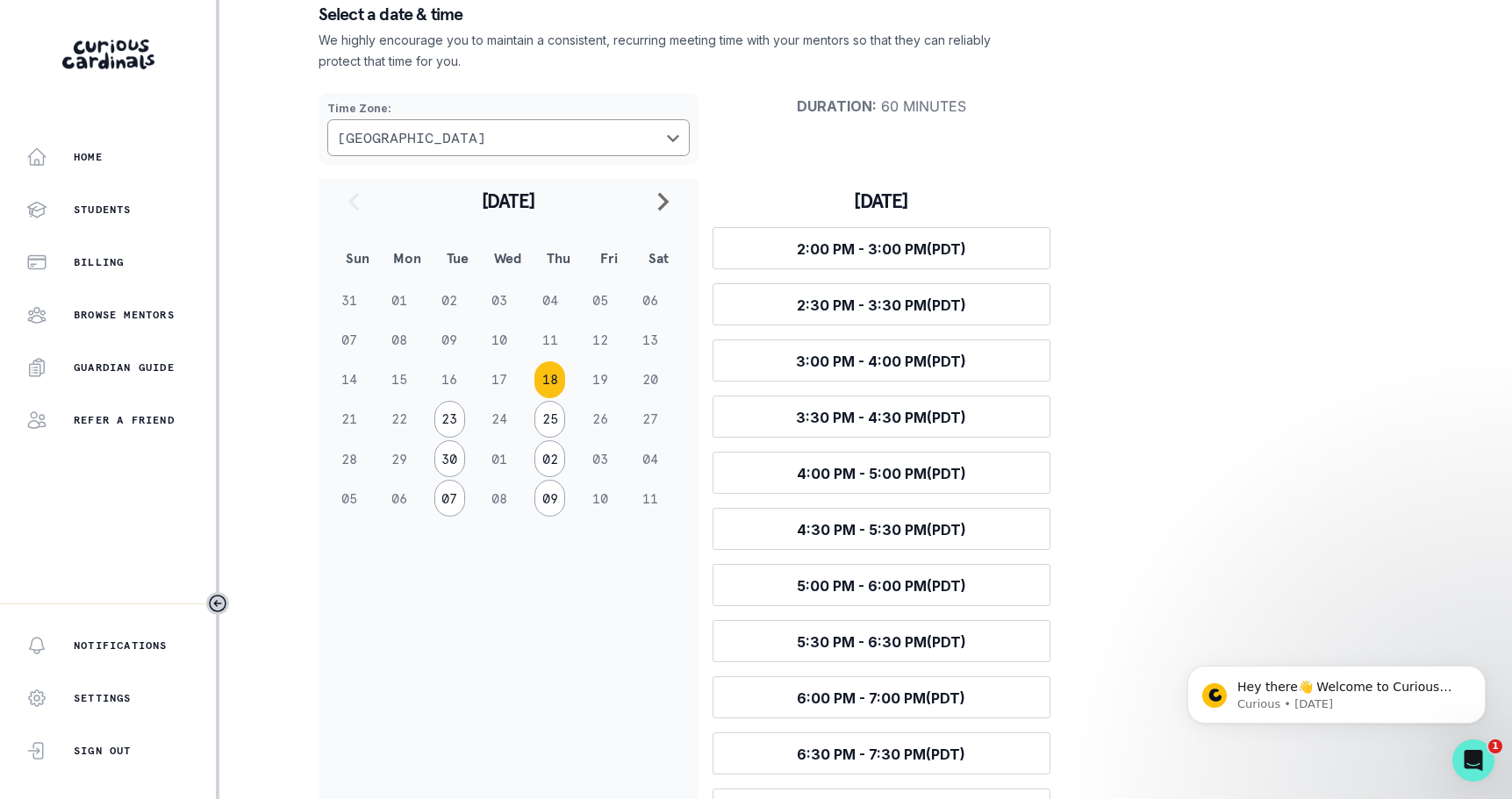
scroll to position [178, 0]
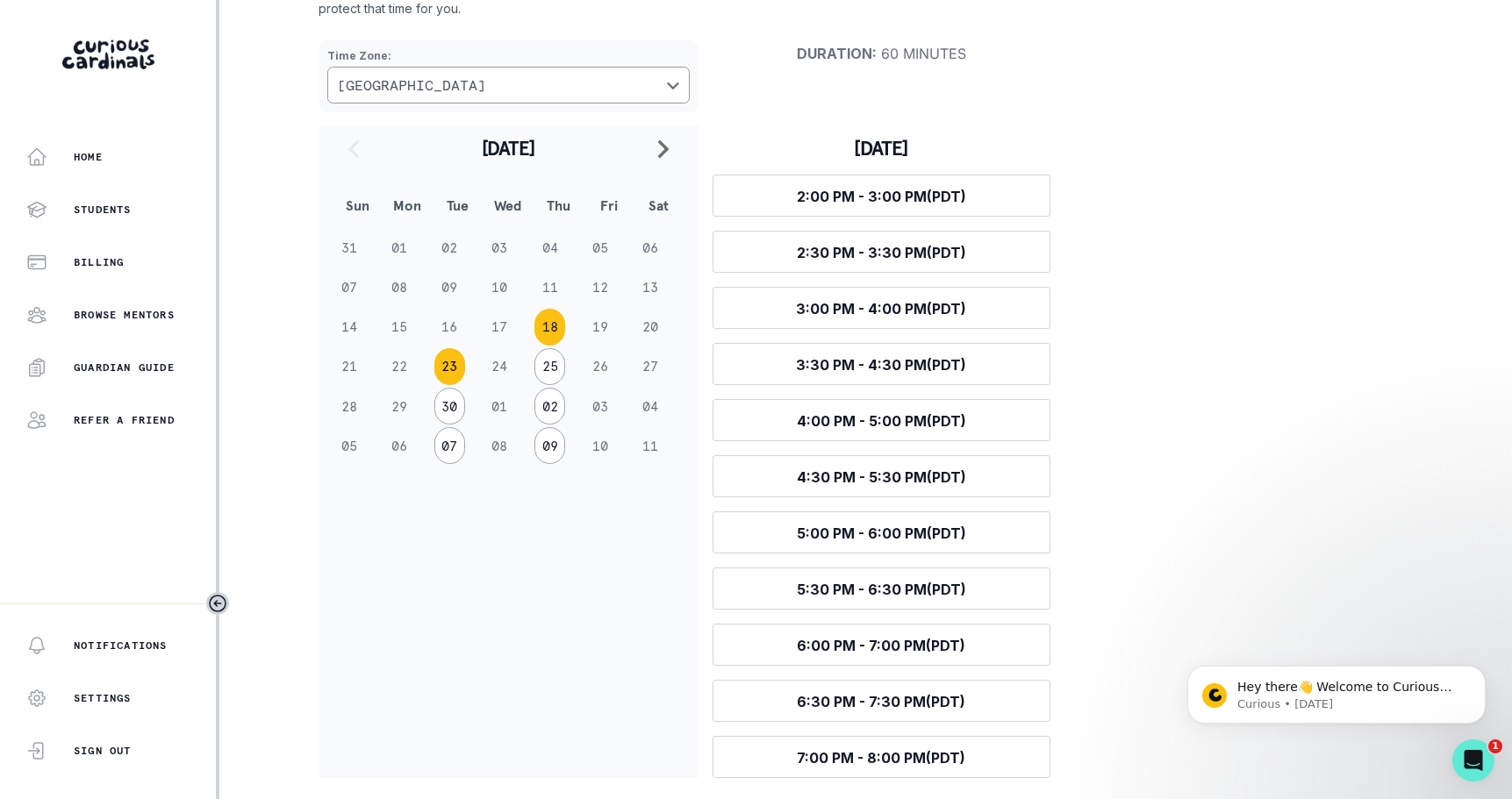
click at [455, 369] on button "23" at bounding box center [450, 367] width 31 height 37
click at [550, 369] on button "25" at bounding box center [550, 367] width 31 height 37
click at [453, 367] on button "23" at bounding box center [450, 367] width 31 height 37
click at [550, 337] on button "18" at bounding box center [550, 327] width 31 height 37
click at [128, 651] on p "Notifications" at bounding box center [120, 646] width 94 height 14
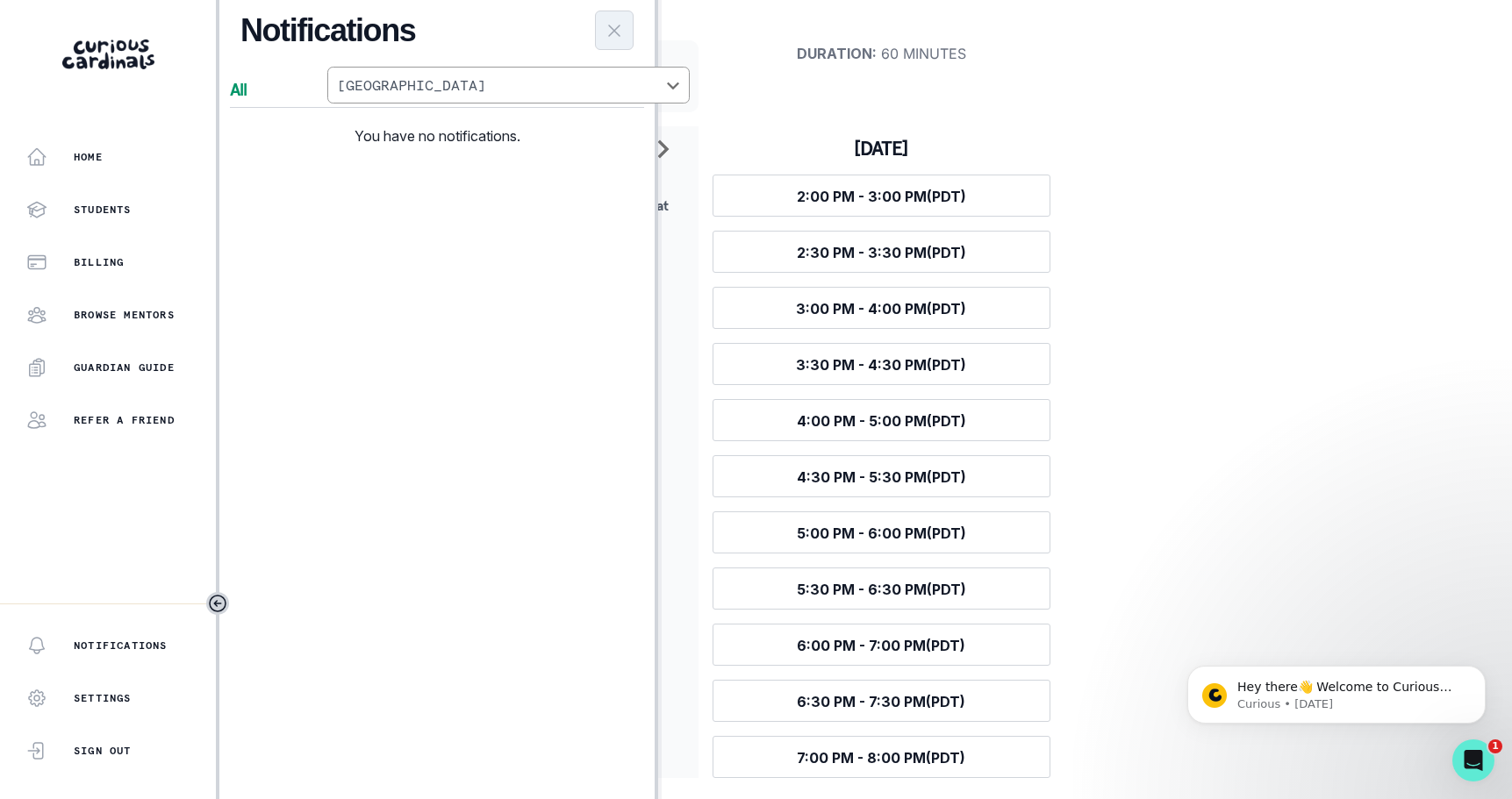
click at [608, 31] on icon "Close Notifications Panel" at bounding box center [615, 31] width 21 height 21
